Goal: Task Accomplishment & Management: Manage account settings

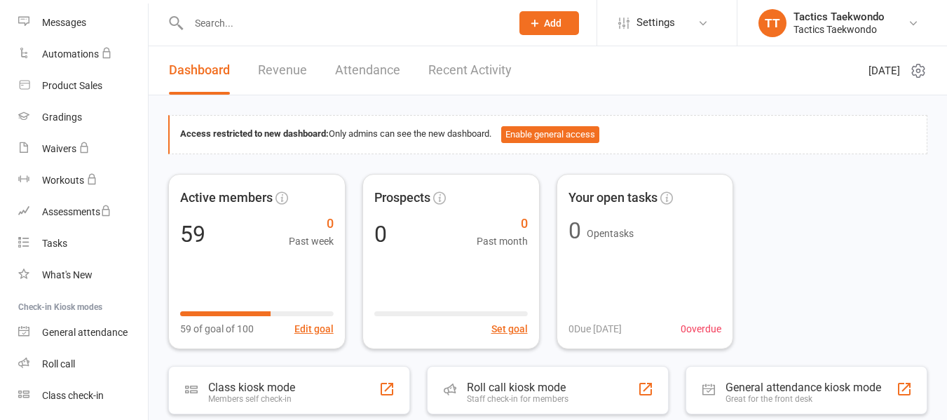
scroll to position [255, 0]
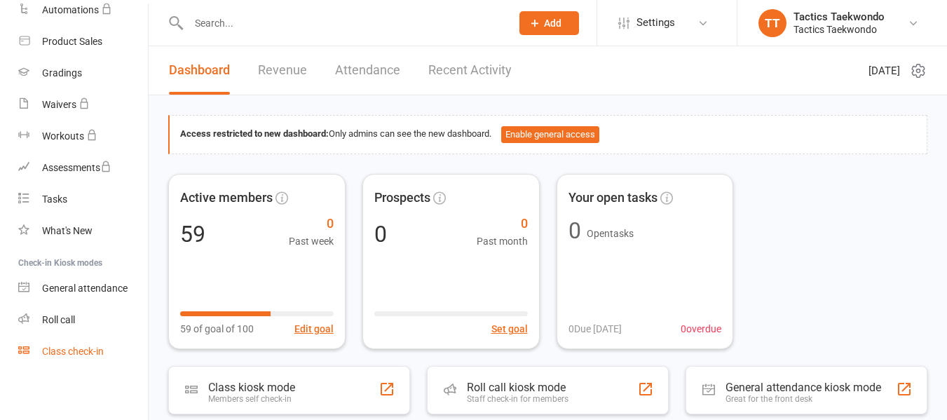
click at [61, 353] on div "Class check-in" at bounding box center [73, 351] width 62 height 11
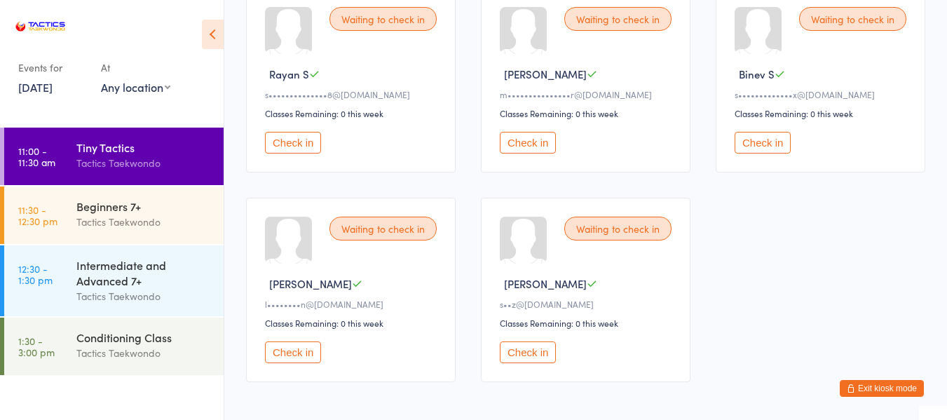
scroll to position [631, 0]
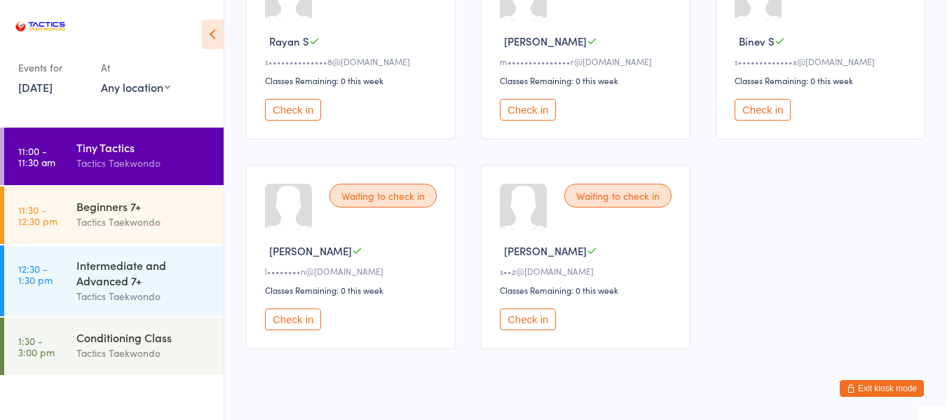
click at [903, 389] on button "Exit kiosk mode" at bounding box center [882, 388] width 84 height 17
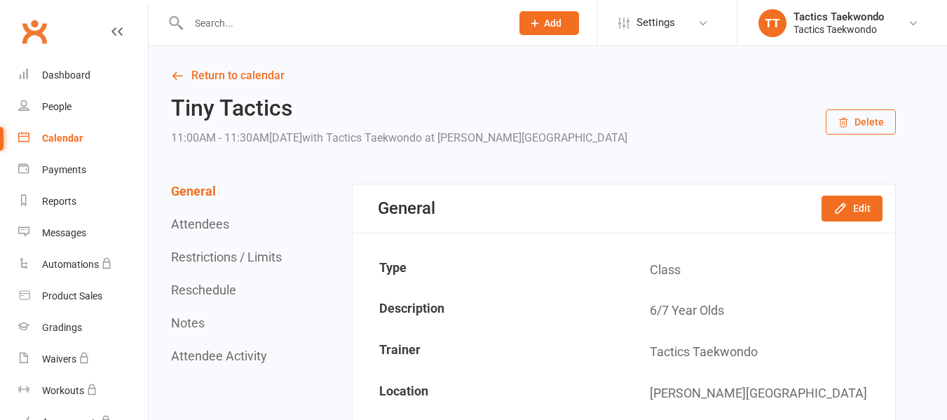
click at [273, 27] on input "text" at bounding box center [342, 23] width 317 height 20
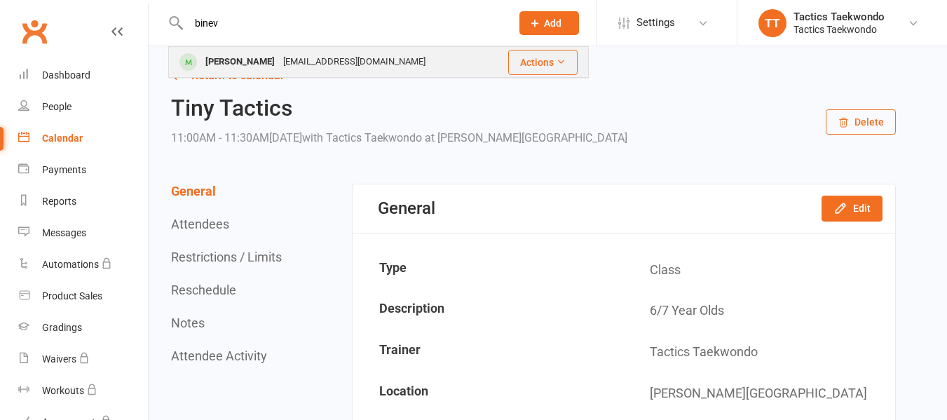
type input "binev"
click at [279, 58] on div "Binev Sumanasekara" at bounding box center [240, 62] width 78 height 20
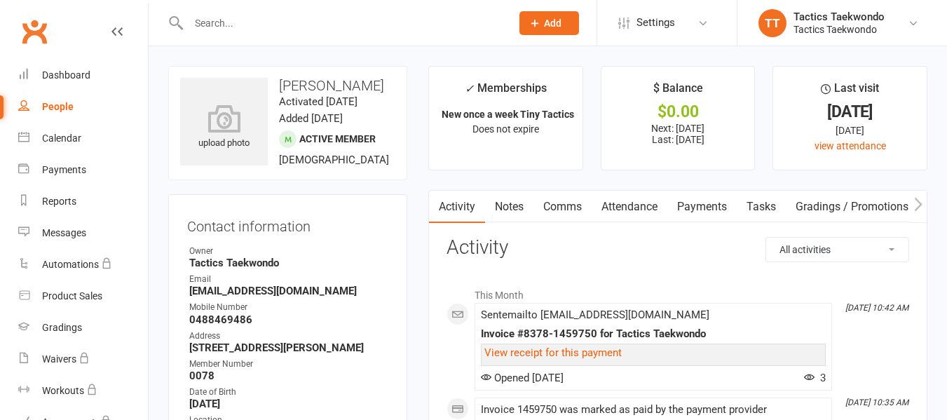
scroll to position [70, 0]
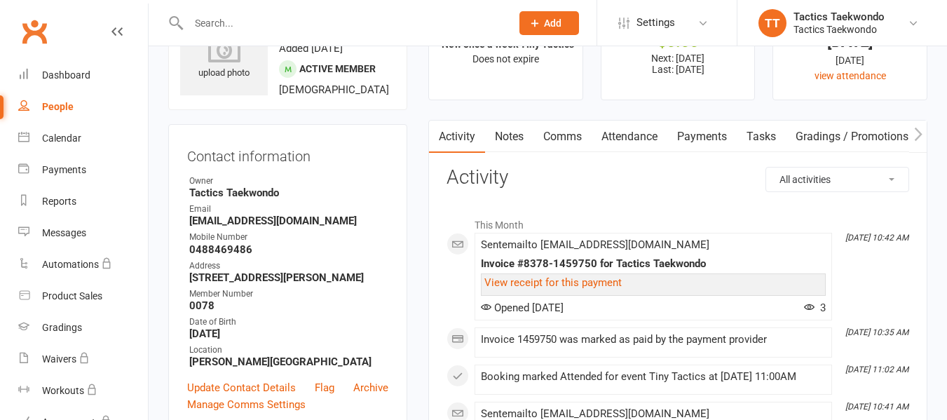
click at [630, 135] on link "Attendance" at bounding box center [630, 137] width 76 height 32
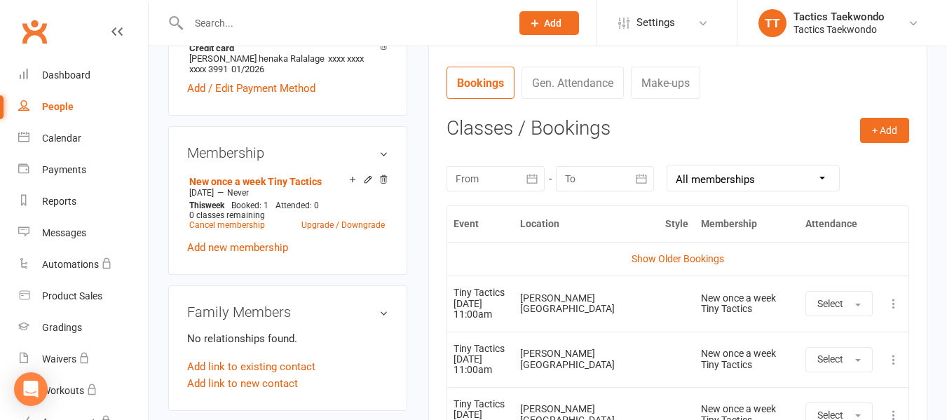
scroll to position [561, 0]
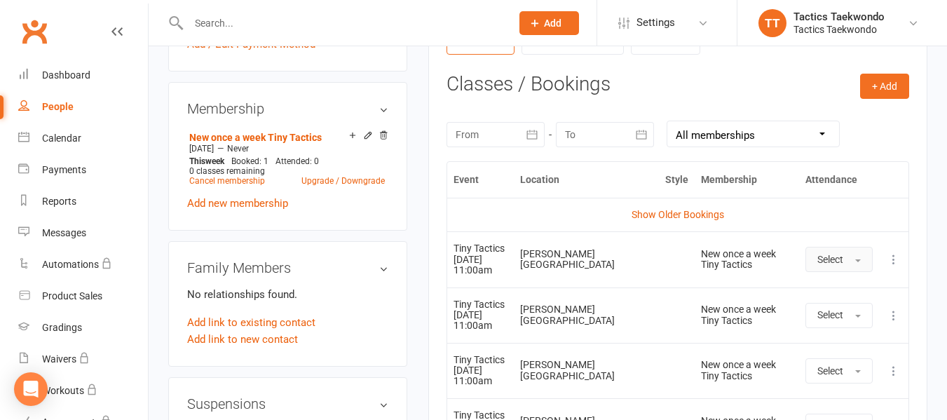
click at [861, 261] on span "button" at bounding box center [859, 260] width 6 height 3
click at [854, 318] on link "Absent" at bounding box center [876, 319] width 139 height 28
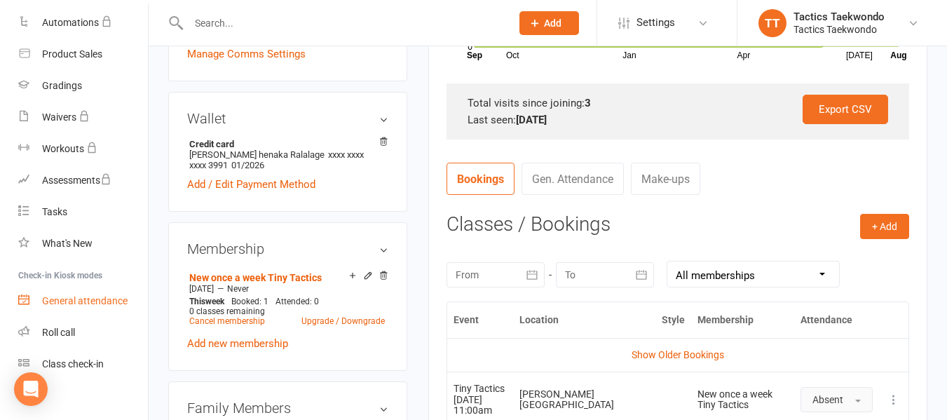
scroll to position [255, 0]
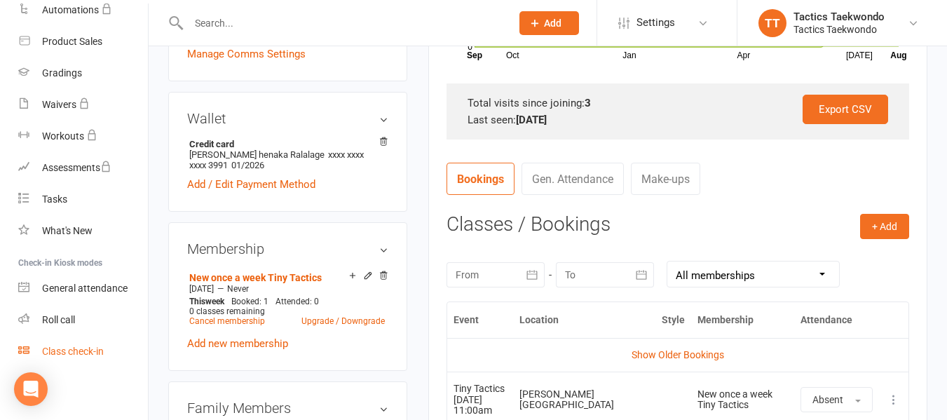
click at [81, 349] on div "Class check-in" at bounding box center [73, 351] width 62 height 11
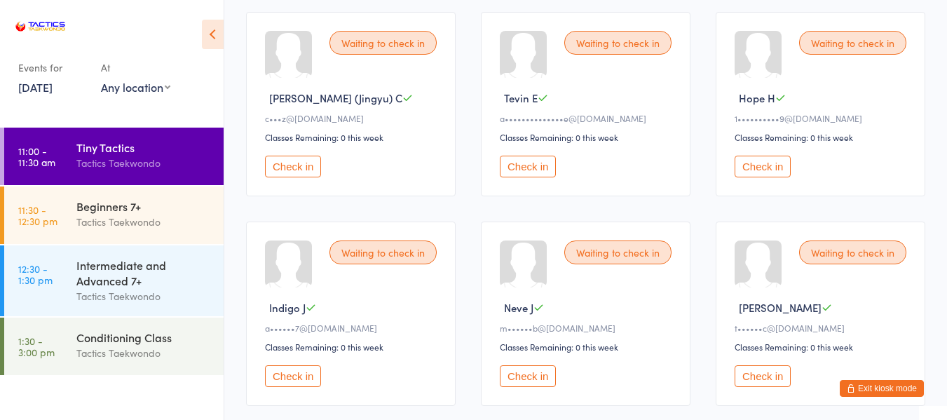
scroll to position [140, 0]
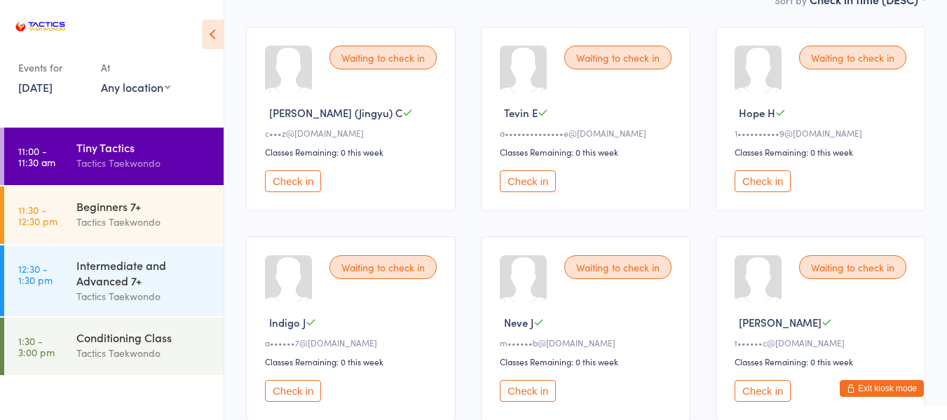
click at [908, 388] on button "Exit kiosk mode" at bounding box center [882, 388] width 84 height 17
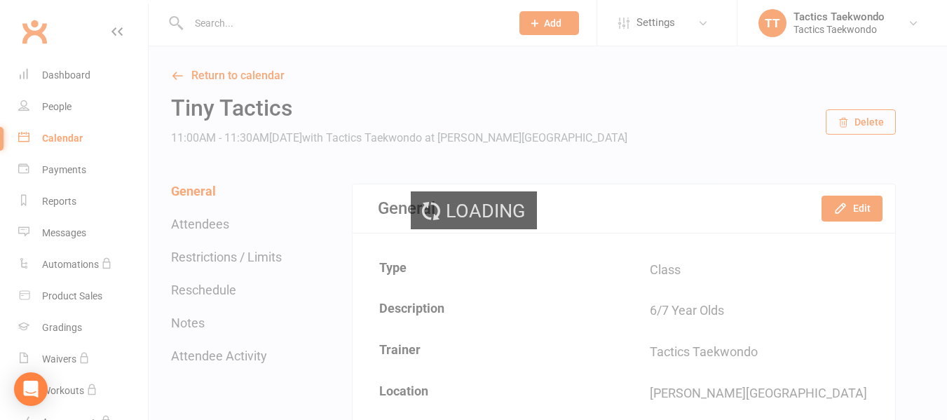
click at [231, 24] on input "text" at bounding box center [342, 23] width 317 height 20
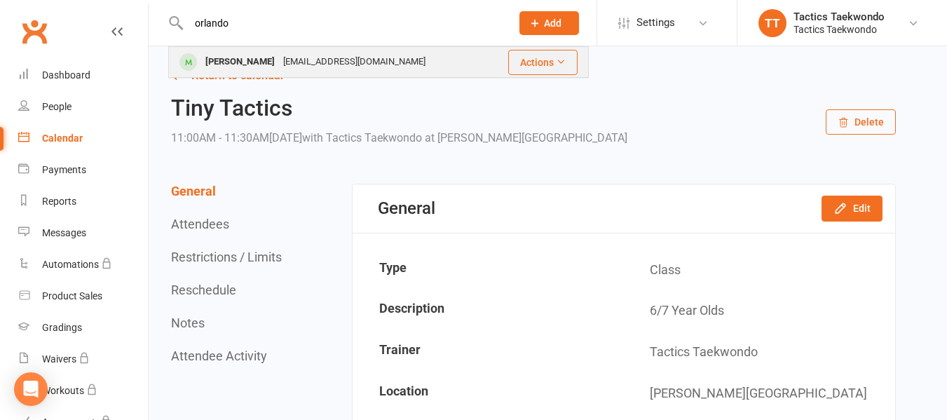
type input "orlando"
click at [209, 61] on div "Orlando Farrow" at bounding box center [240, 62] width 78 height 20
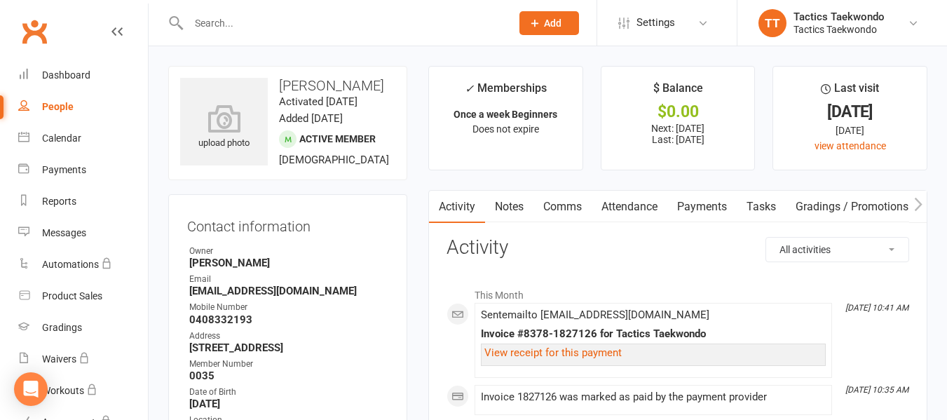
click at [620, 199] on link "Attendance" at bounding box center [630, 207] width 76 height 32
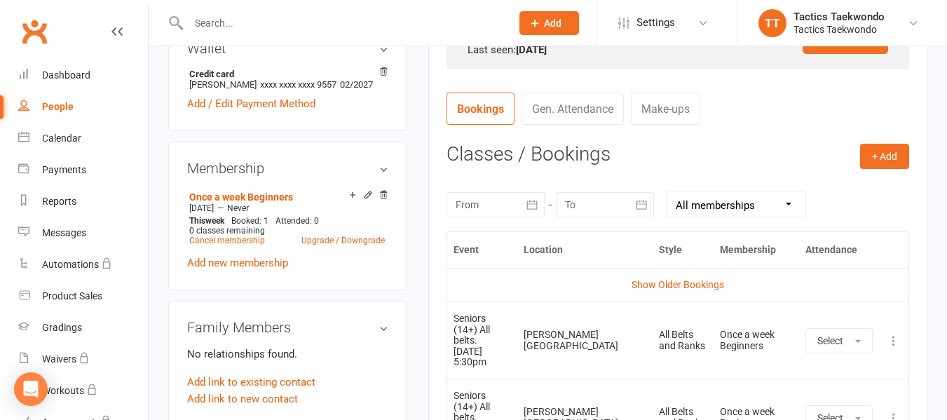
scroll to position [561, 0]
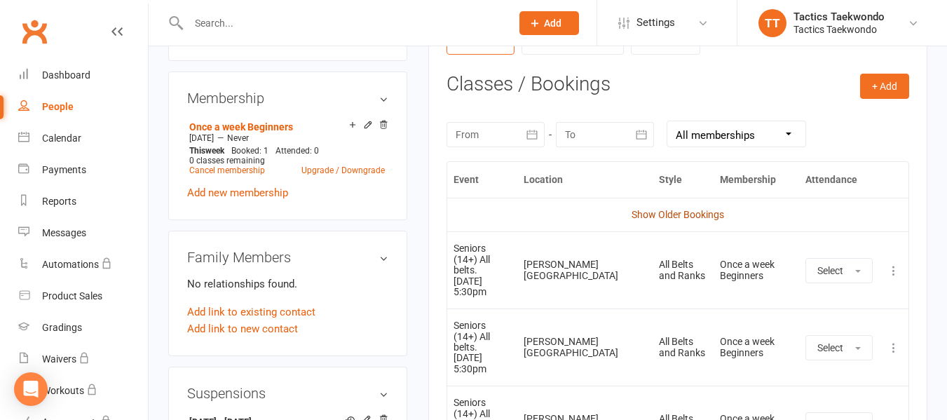
click at [674, 219] on link "Show Older Bookings" at bounding box center [678, 214] width 93 height 11
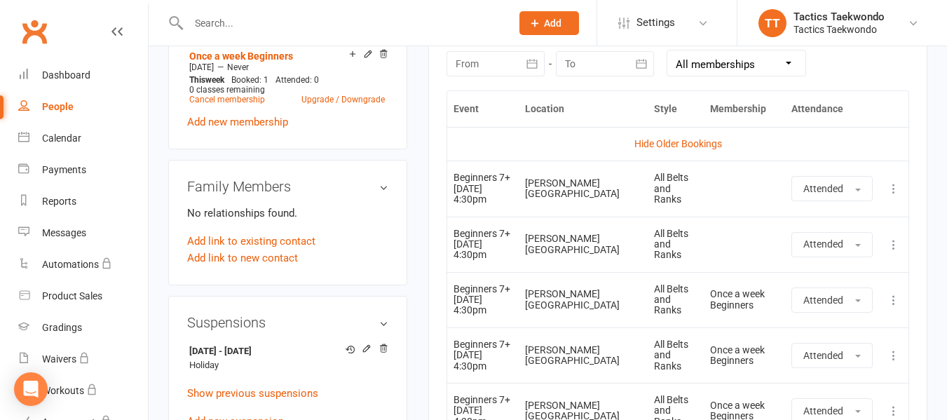
scroll to position [631, 0]
click at [677, 139] on link "Hide Older Bookings" at bounding box center [679, 144] width 88 height 11
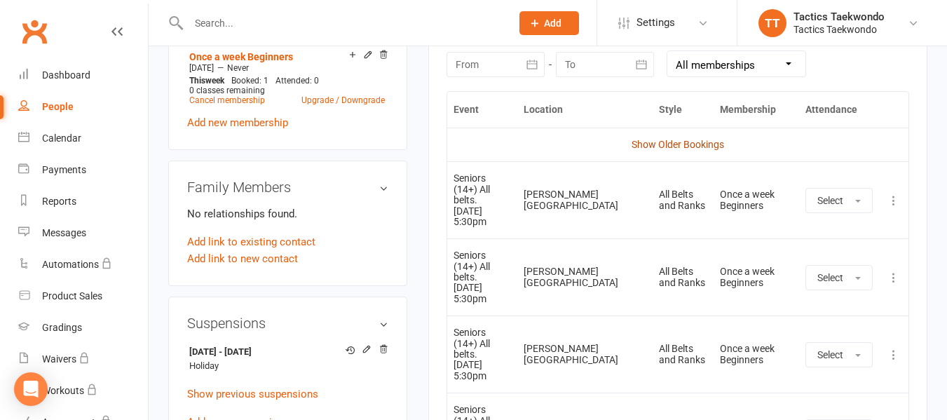
click at [682, 147] on link "Show Older Bookings" at bounding box center [678, 144] width 93 height 11
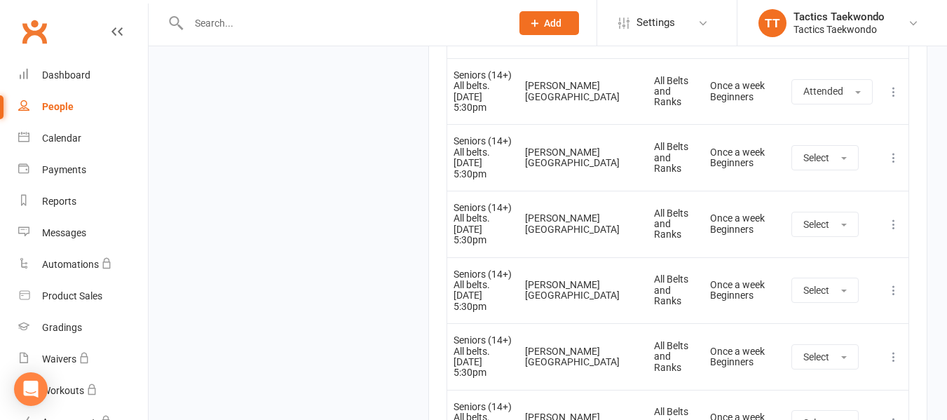
scroll to position [2867, 0]
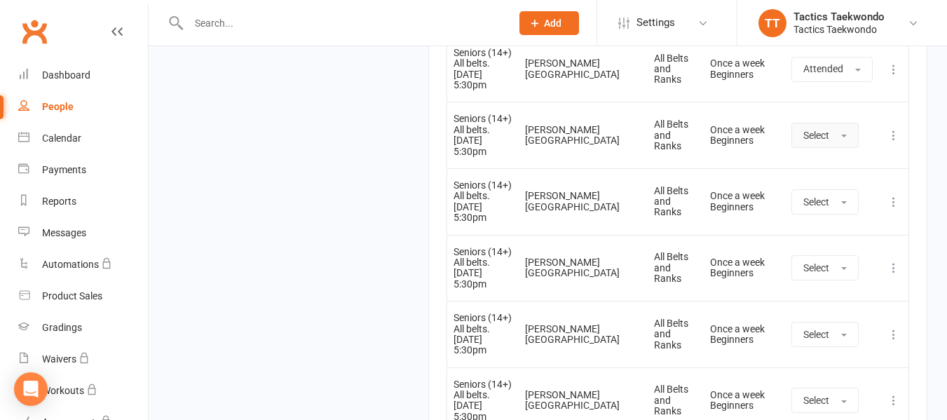
click at [851, 137] on button "Select" at bounding box center [825, 135] width 67 height 25
click at [842, 191] on link "Absent" at bounding box center [861, 195] width 139 height 28
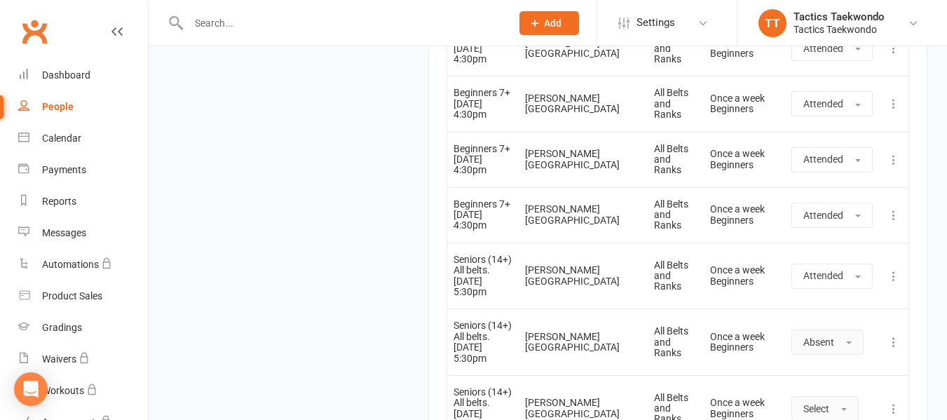
scroll to position [2657, 0]
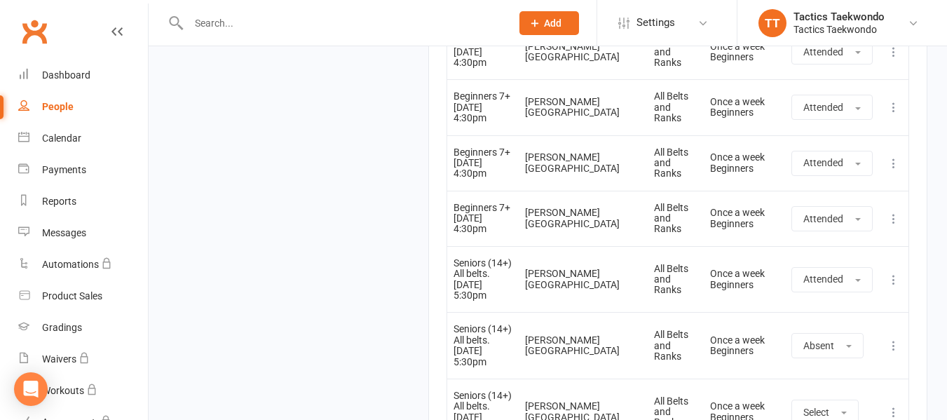
click at [220, 27] on input "text" at bounding box center [342, 23] width 317 height 20
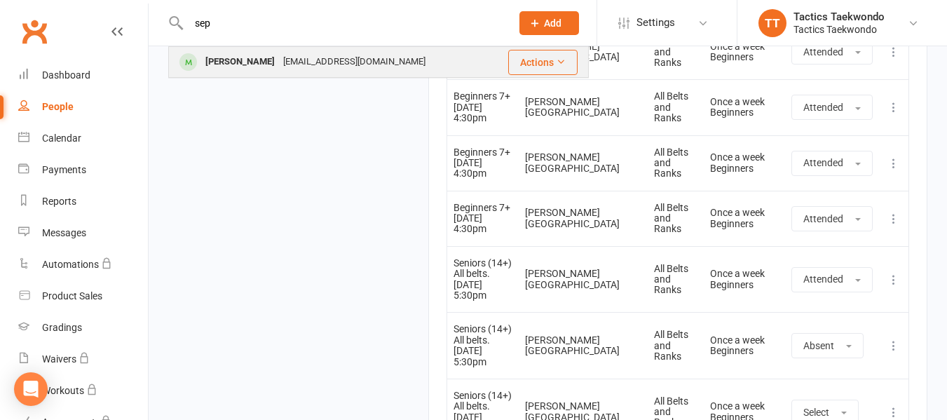
type input "sep"
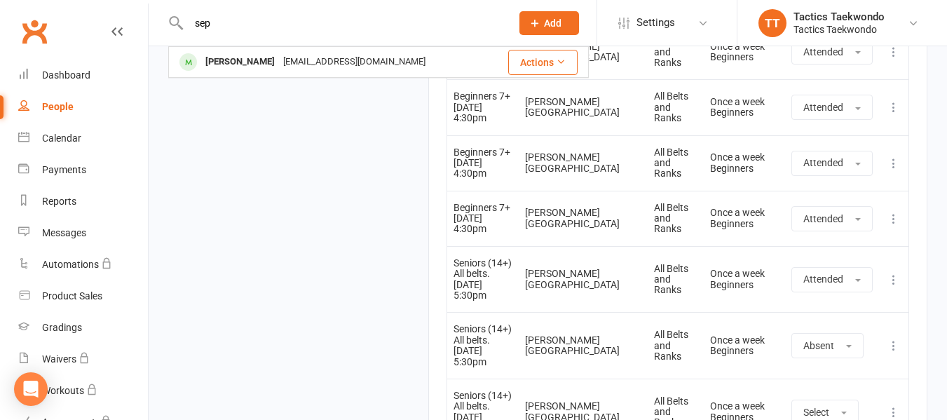
click at [236, 58] on div "Sepehr Shokouhyar" at bounding box center [240, 62] width 78 height 20
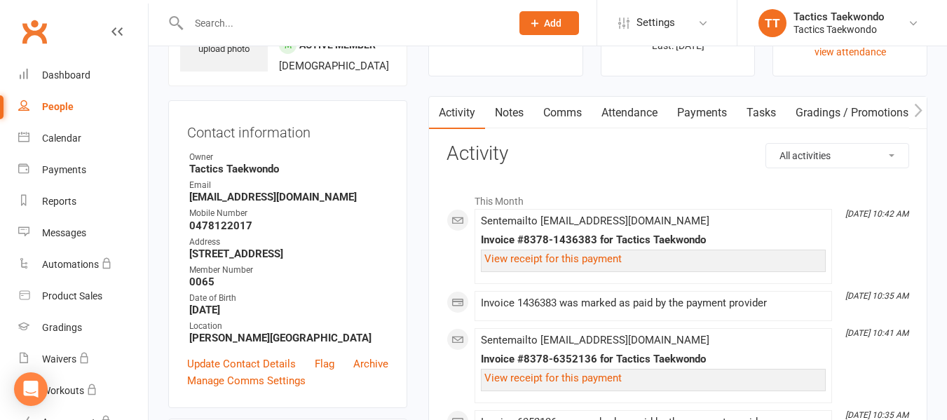
scroll to position [70, 0]
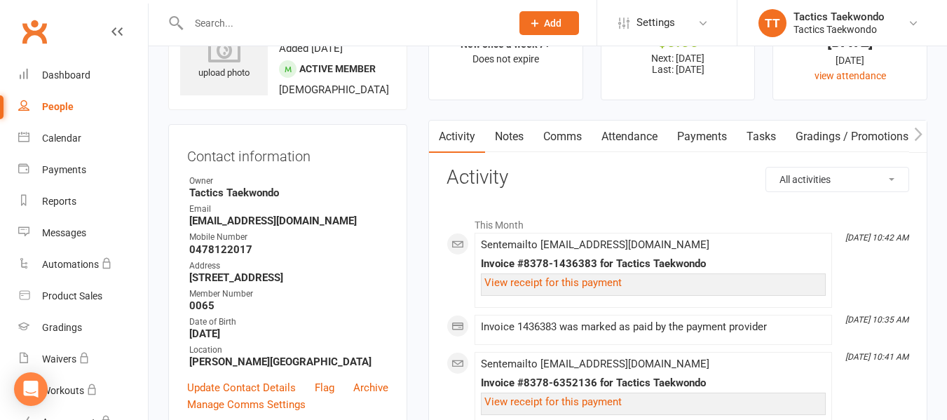
click at [711, 138] on link "Payments" at bounding box center [702, 137] width 69 height 32
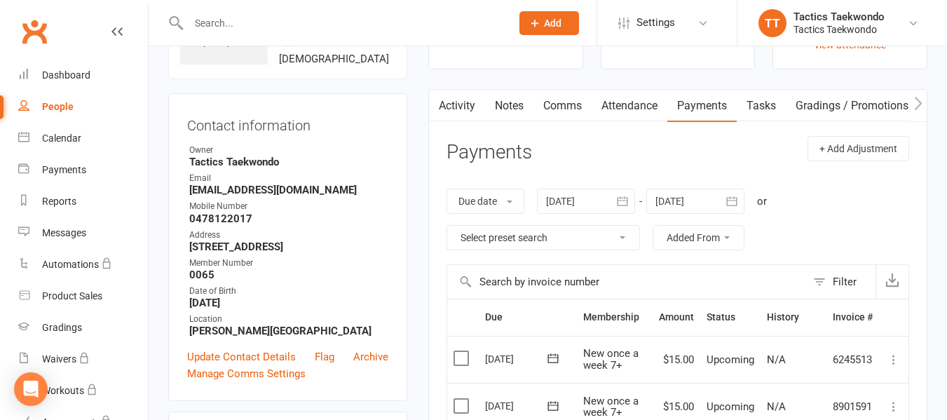
scroll to position [70, 0]
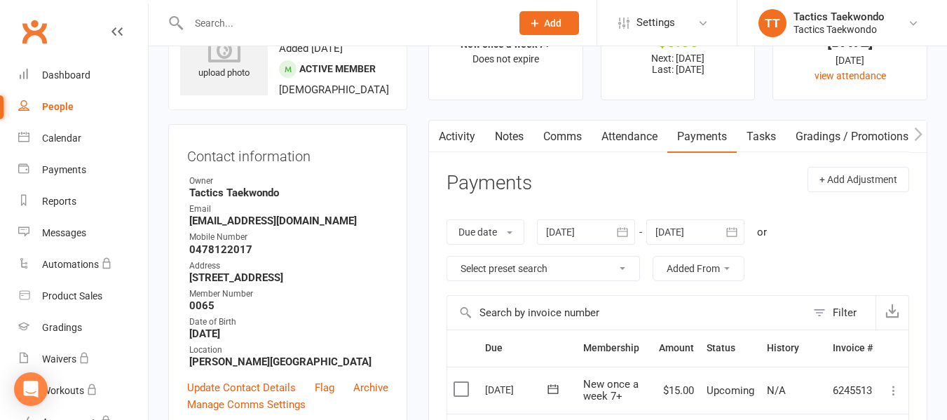
click at [635, 136] on link "Attendance" at bounding box center [630, 137] width 76 height 32
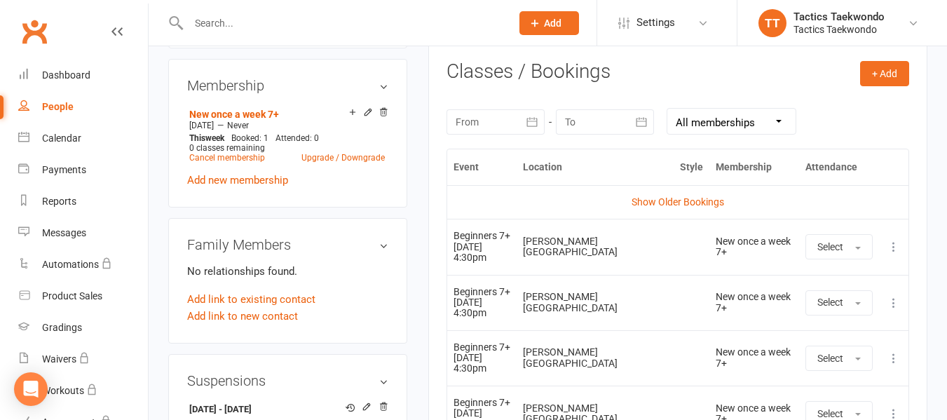
scroll to position [561, 0]
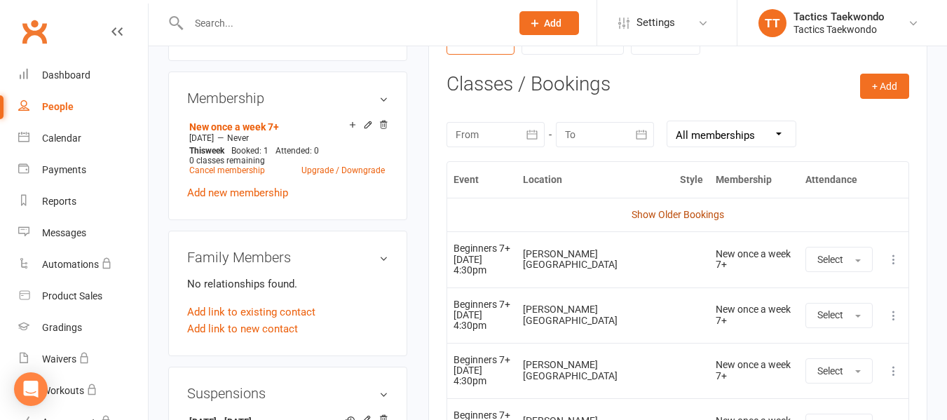
click at [669, 215] on link "Show Older Bookings" at bounding box center [678, 214] width 93 height 11
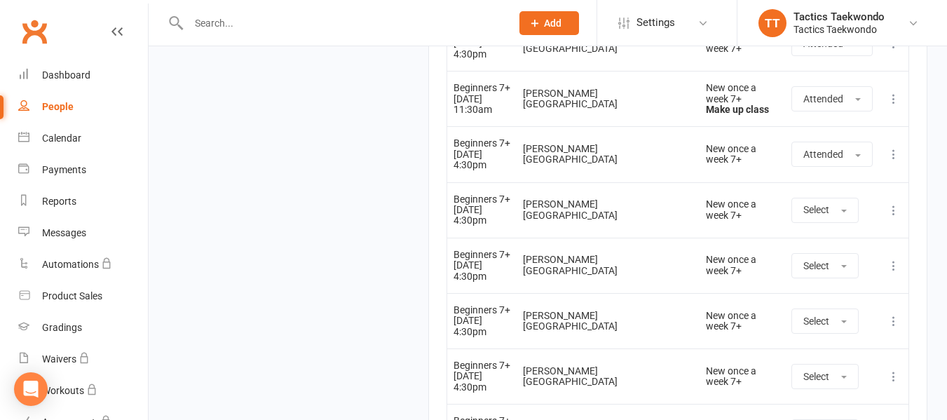
scroll to position [1262, 0]
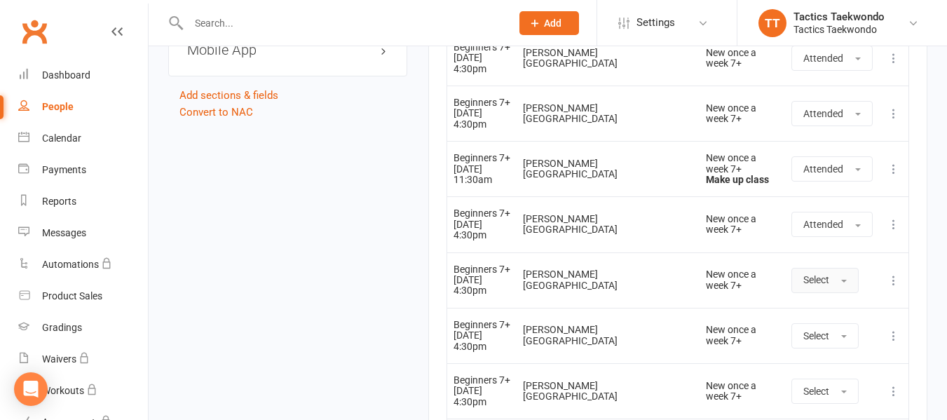
click at [848, 268] on button "Select" at bounding box center [825, 280] width 67 height 25
click at [837, 326] on link "Absent" at bounding box center [861, 340] width 139 height 28
click at [845, 335] on span "button" at bounding box center [845, 336] width 6 height 3
click at [832, 389] on span "Absent" at bounding box center [820, 395] width 33 height 13
click at [272, 8] on div at bounding box center [334, 23] width 333 height 46
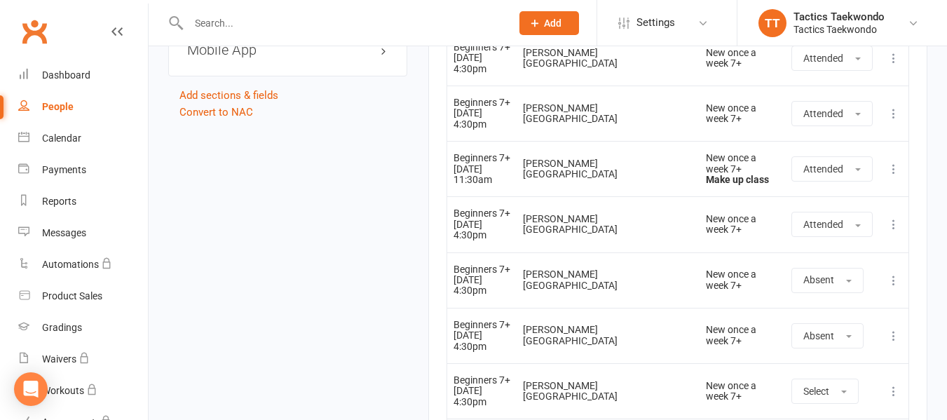
click at [274, 14] on input "text" at bounding box center [342, 23] width 317 height 20
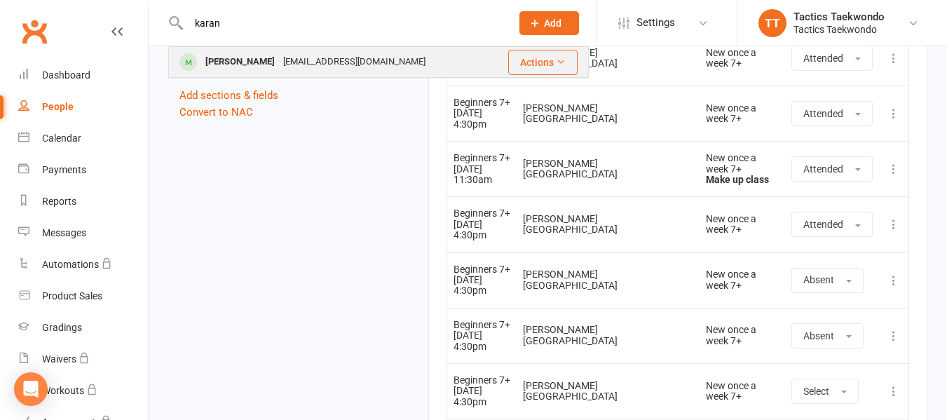
type input "karan"
click at [281, 57] on div "karancts829@gmail.com" at bounding box center [354, 62] width 151 height 20
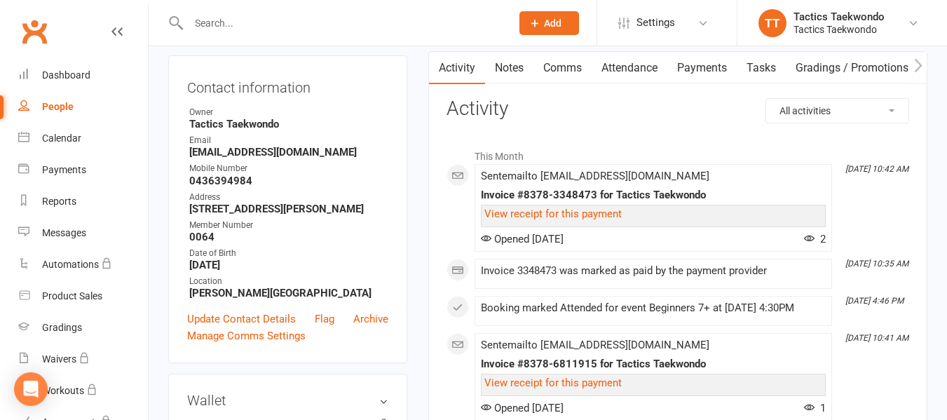
scroll to position [140, 0]
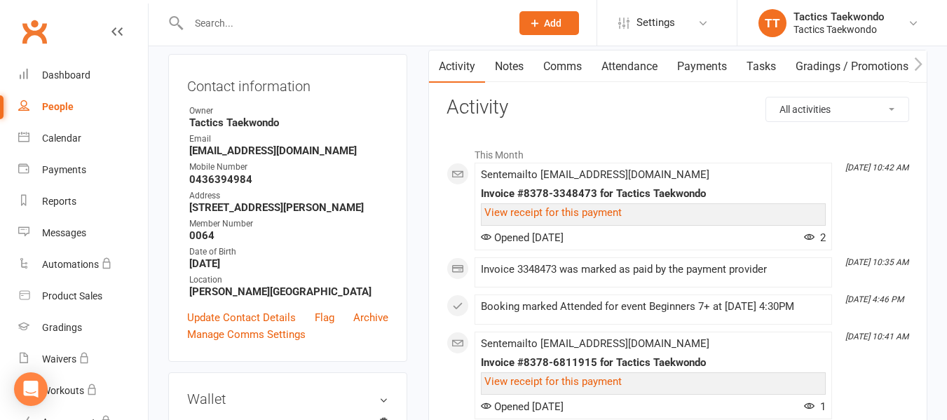
click at [615, 68] on link "Attendance" at bounding box center [630, 66] width 76 height 32
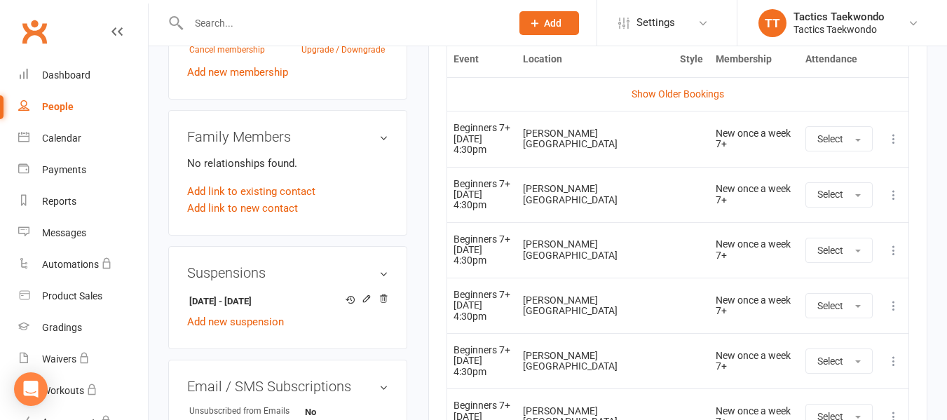
scroll to position [701, 0]
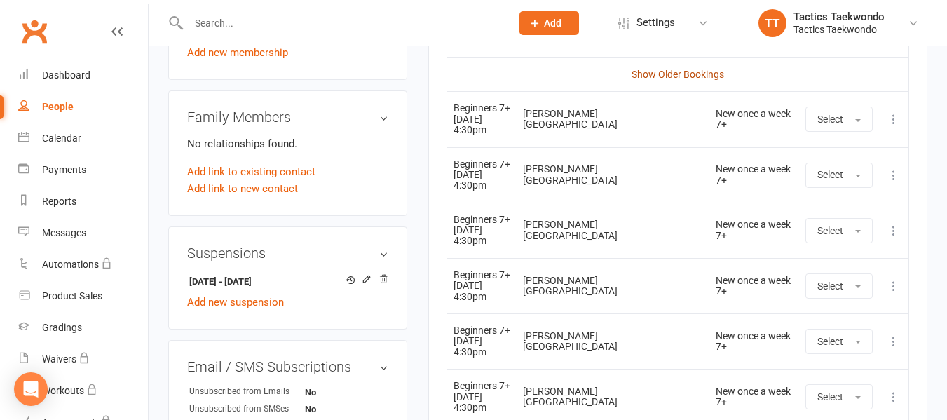
click at [687, 79] on link "Show Older Bookings" at bounding box center [678, 74] width 93 height 11
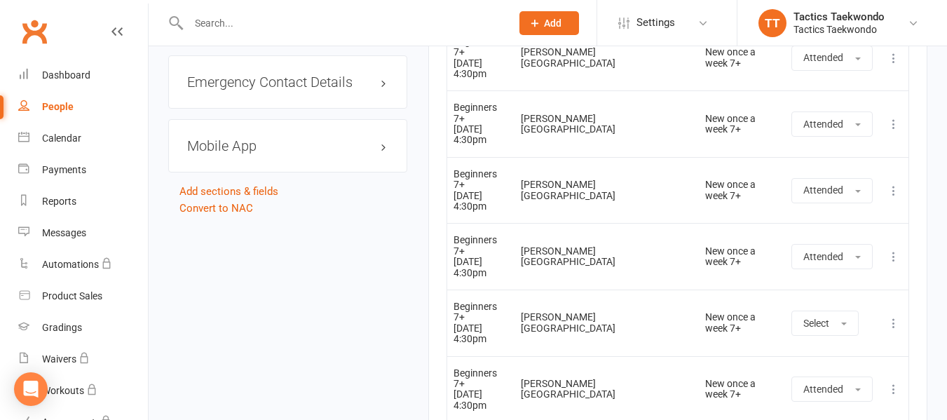
scroll to position [1192, 0]
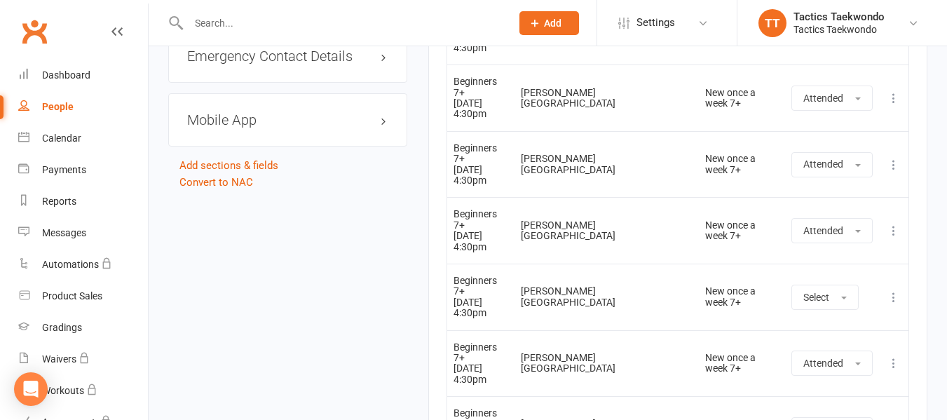
click at [222, 23] on input "text" at bounding box center [342, 23] width 317 height 20
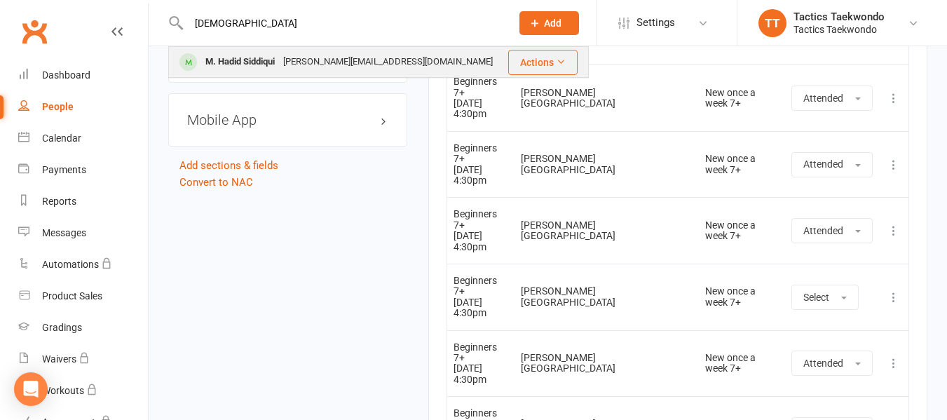
type input "hadid"
click at [264, 60] on div "M. Hadid Siddiqui" at bounding box center [240, 62] width 78 height 20
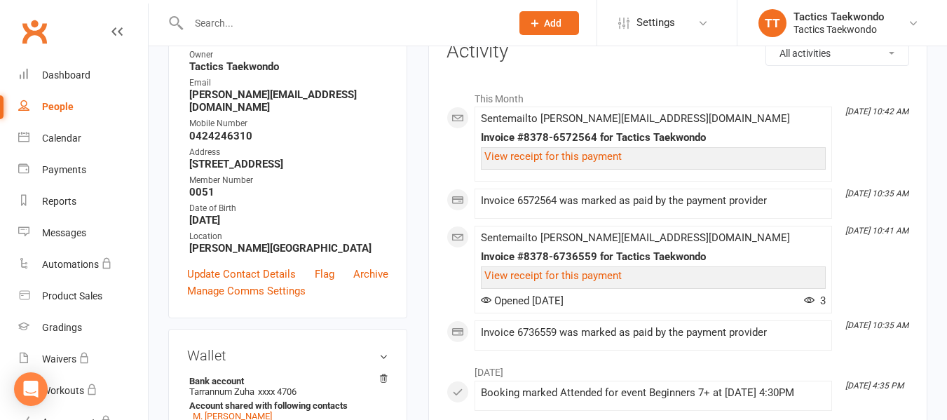
scroll to position [210, 0]
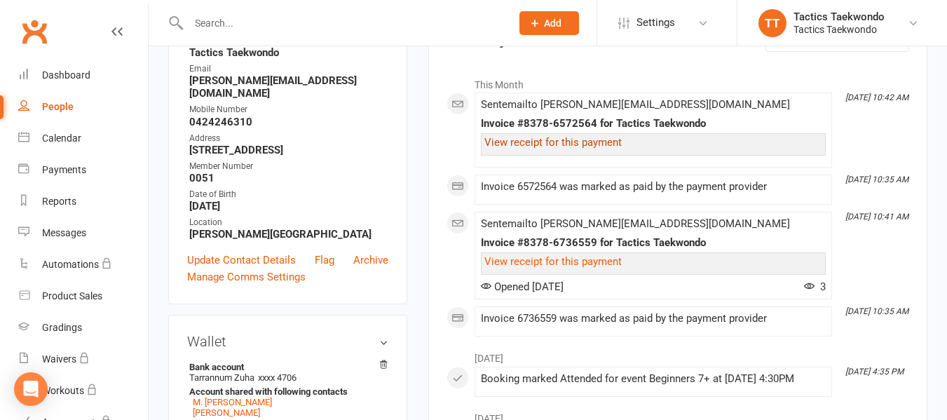
click at [541, 144] on link "View receipt for this payment" at bounding box center [553, 142] width 137 height 13
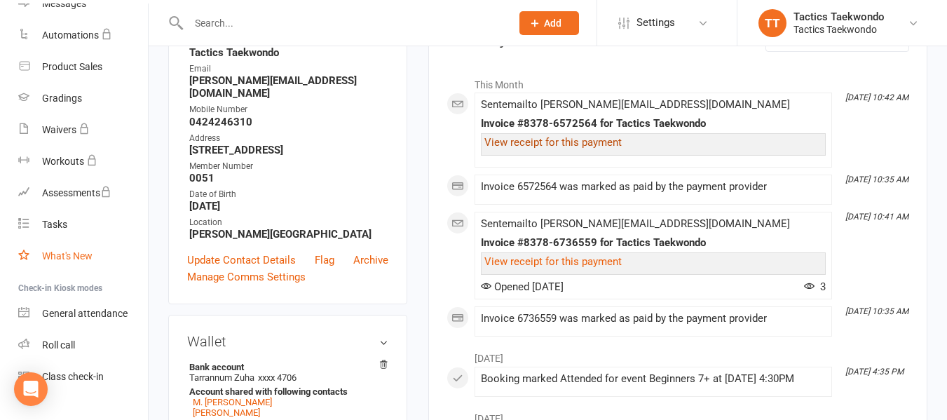
scroll to position [255, 0]
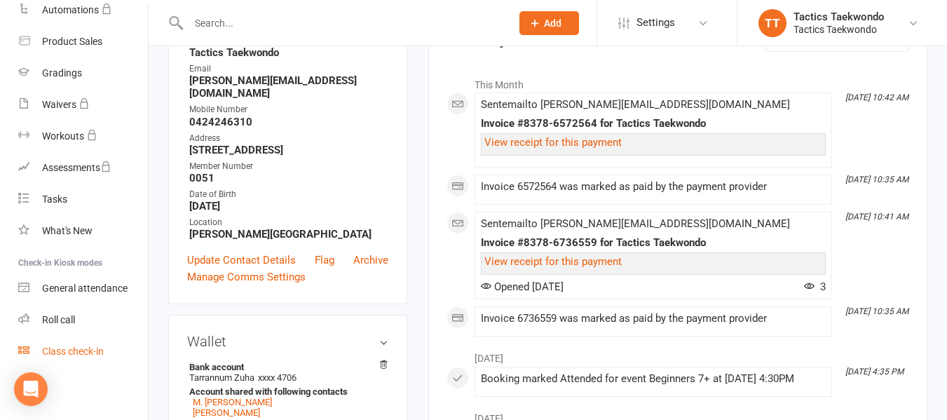
click at [85, 347] on div "Class check-in" at bounding box center [73, 351] width 62 height 11
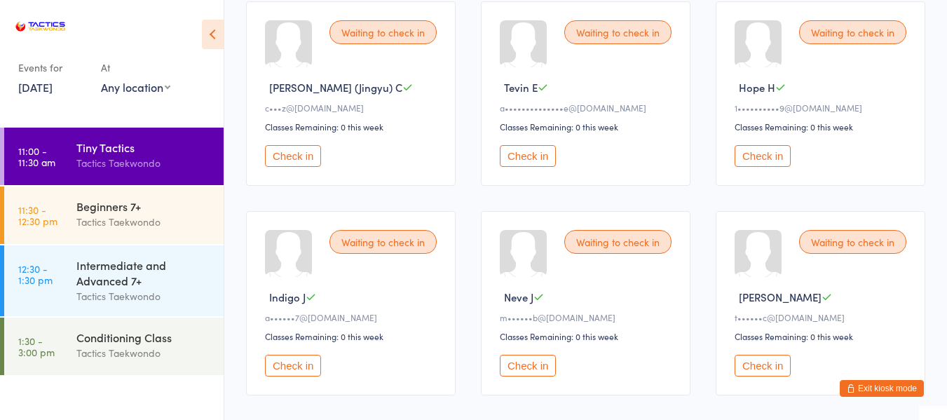
scroll to position [140, 0]
